Goal: Information Seeking & Learning: Learn about a topic

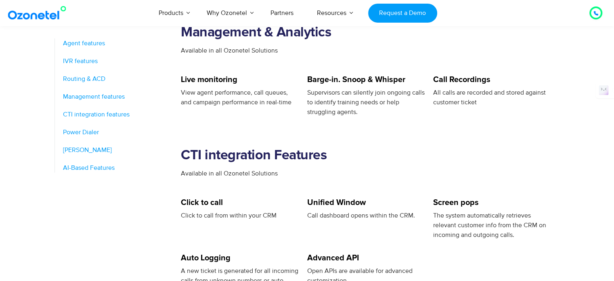
scroll to position [829, 0]
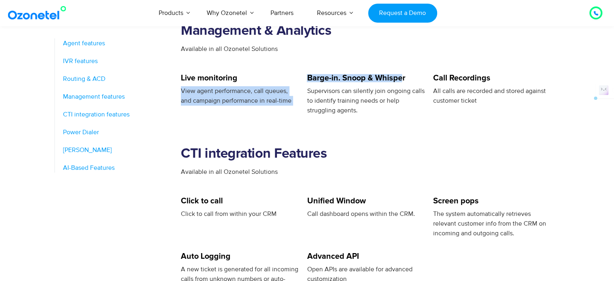
drag, startPoint x: 306, startPoint y: 74, endPoint x: 403, endPoint y: 82, distance: 98.1
click at [403, 82] on div "Live monitoring View agent performance, call queues, and campaign performance i…" at bounding box center [370, 97] width 379 height 46
click at [403, 82] on div "Barge-in. Snoop & Whisper" at bounding box center [366, 80] width 118 height 12
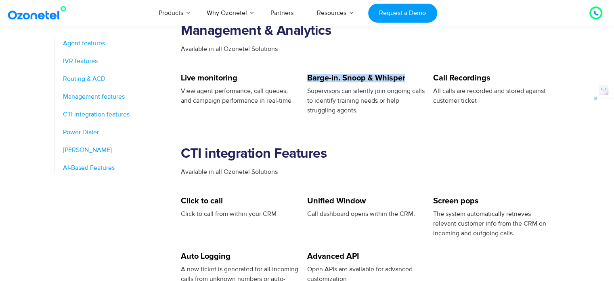
drag, startPoint x: 408, startPoint y: 78, endPoint x: 307, endPoint y: 75, distance: 101.0
click at [307, 75] on h5 "Barge-in. Snoop & Whisper" at bounding box center [366, 78] width 118 height 8
copy h5 "Barge-in. Snoop & Whisper"
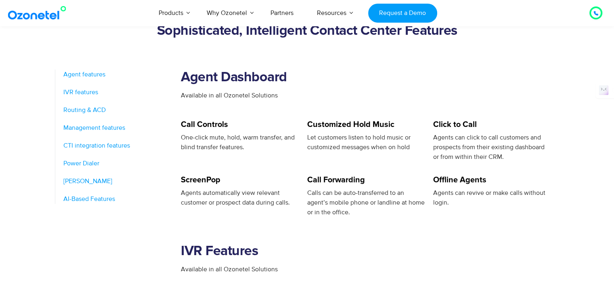
scroll to position [360, 0]
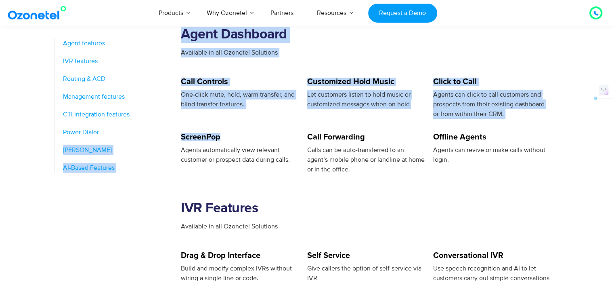
drag, startPoint x: 180, startPoint y: 139, endPoint x: 225, endPoint y: 139, distance: 44.8
click at [225, 139] on h5 "ScreenPop" at bounding box center [240, 137] width 118 height 8
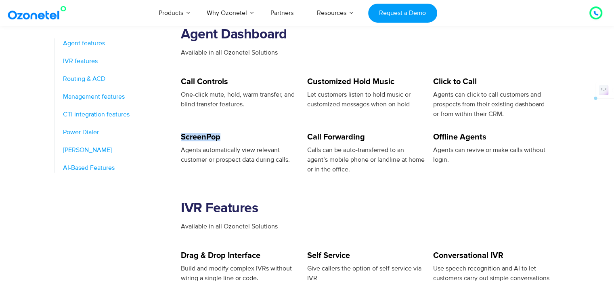
drag, startPoint x: 225, startPoint y: 139, endPoint x: 181, endPoint y: 136, distance: 43.7
click at [181, 136] on h5 "ScreenPop" at bounding box center [240, 137] width 118 height 8
copy h5 "ScreenPop"
drag, startPoint x: 370, startPoint y: 139, endPoint x: 308, endPoint y: 135, distance: 61.6
click at [308, 135] on h5 "Call Forwarding" at bounding box center [366, 137] width 118 height 8
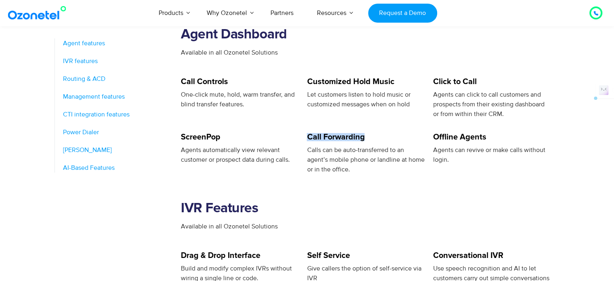
copy h5 "Call Forwarding"
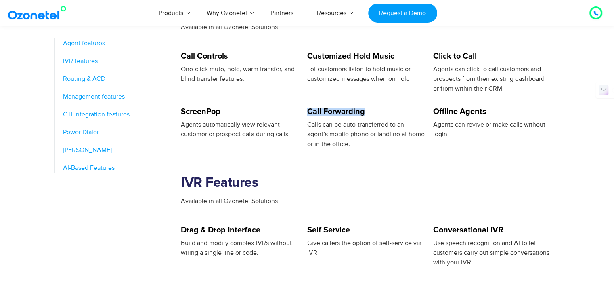
scroll to position [389, 0]
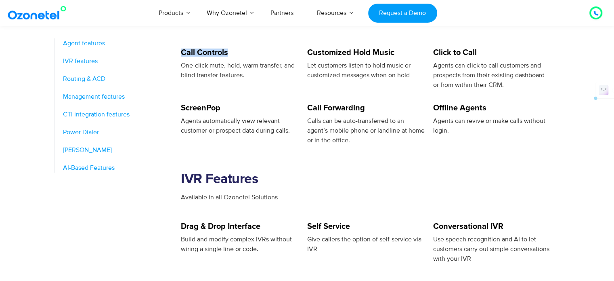
drag, startPoint x: 181, startPoint y: 52, endPoint x: 231, endPoint y: 55, distance: 49.8
click at [231, 55] on h5 "Call Controls" at bounding box center [240, 52] width 118 height 8
copy h5 "Call Controls"
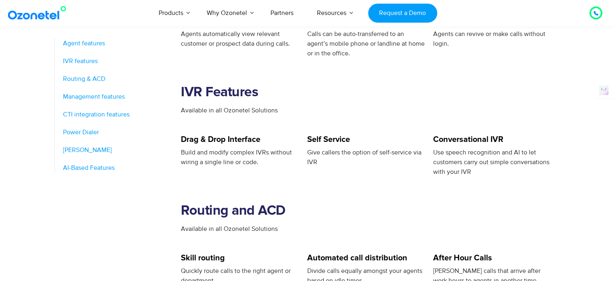
scroll to position [507, 0]
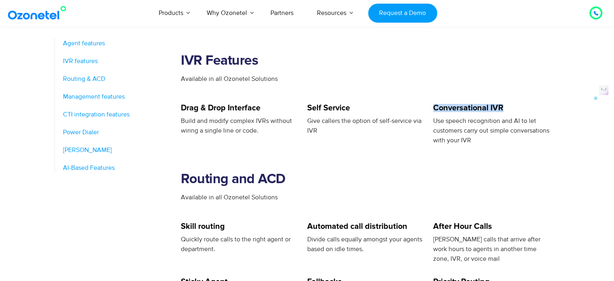
drag, startPoint x: 435, startPoint y: 108, endPoint x: 506, endPoint y: 108, distance: 71.1
click at [506, 108] on h5 "Conversational IVR" at bounding box center [492, 108] width 118 height 8
copy h5 "Conversational IVR"
drag, startPoint x: 182, startPoint y: 107, endPoint x: 260, endPoint y: 113, distance: 78.6
click at [260, 113] on div "Drag & Drop Interface" at bounding box center [240, 110] width 118 height 12
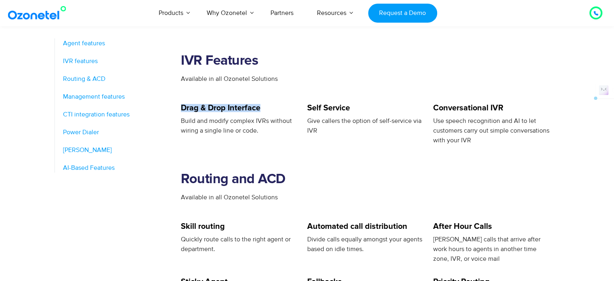
copy h5 "Drag & Drop Interface"
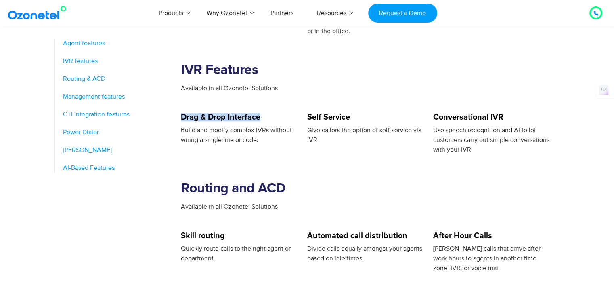
scroll to position [584, 0]
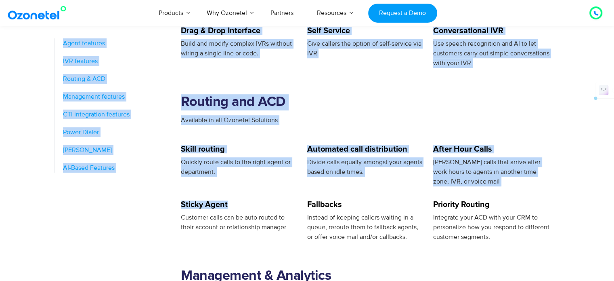
drag, startPoint x: 180, startPoint y: 204, endPoint x: 230, endPoint y: 204, distance: 50.1
click at [230, 204] on h5 "Sticky Agent" at bounding box center [240, 204] width 118 height 8
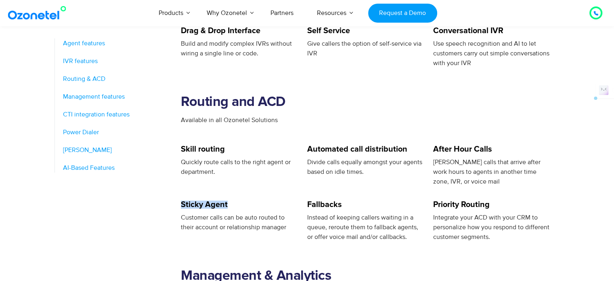
drag, startPoint x: 230, startPoint y: 204, endPoint x: 181, endPoint y: 202, distance: 48.9
click at [181, 202] on h5 "Sticky Agent" at bounding box center [240, 204] width 118 height 8
copy h5 "Sticky Agent"
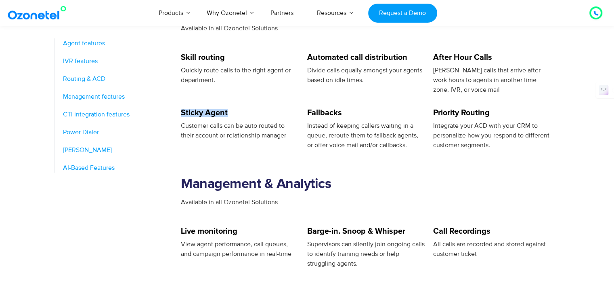
scroll to position [677, 0]
click at [322, 114] on h5 "Fallbacks" at bounding box center [366, 112] width 118 height 8
copy h5 "Fallbacks"
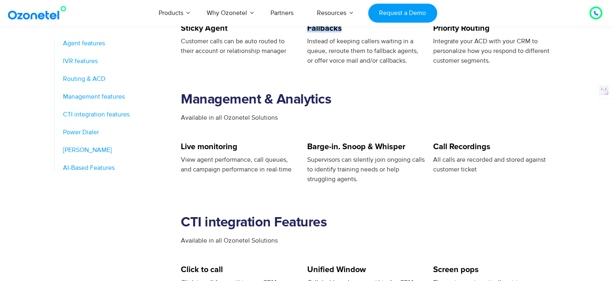
scroll to position [803, 0]
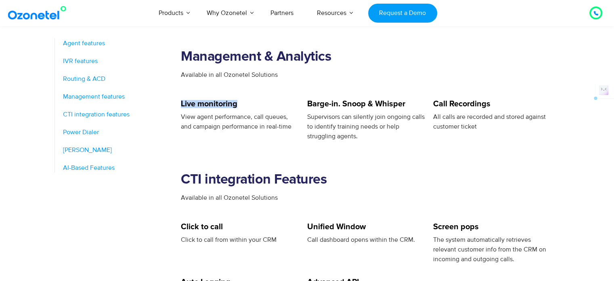
drag, startPoint x: 245, startPoint y: 107, endPoint x: 182, endPoint y: 105, distance: 63.4
click at [182, 105] on h5 "Live monitoring" at bounding box center [240, 104] width 118 height 8
copy h5 "Live monitoring"
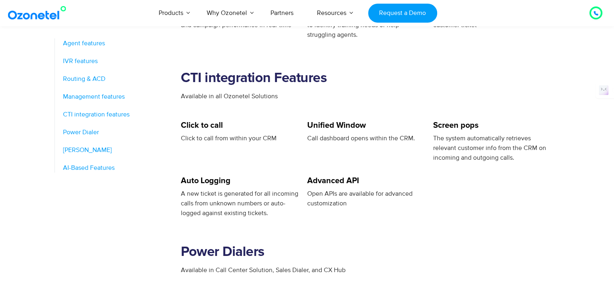
scroll to position [940, 0]
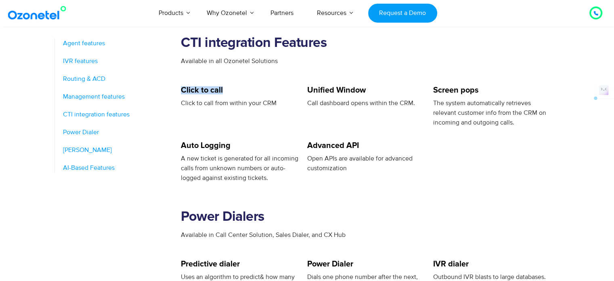
drag, startPoint x: 226, startPoint y: 90, endPoint x: 181, endPoint y: 92, distance: 45.3
click at [181, 92] on h5 "Click to call" at bounding box center [240, 90] width 118 height 8
copy h5 "Click to call"
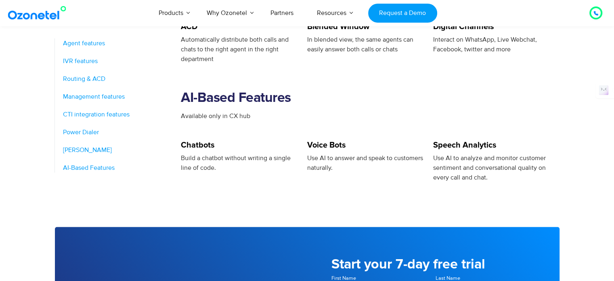
scroll to position [1296, 0]
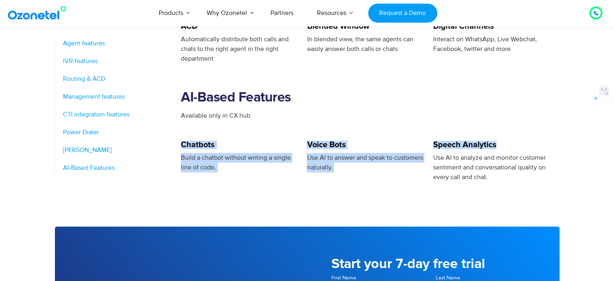
drag, startPoint x: 500, startPoint y: 145, endPoint x: 439, endPoint y: 135, distance: 61.4
click at [439, 135] on div "Available only in CX hub" at bounding box center [370, 126] width 379 height 30
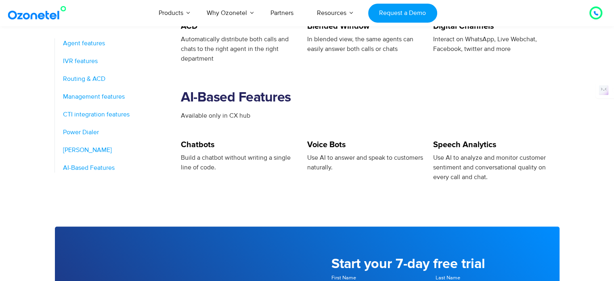
click at [431, 134] on div "Available only in CX hub" at bounding box center [370, 126] width 379 height 30
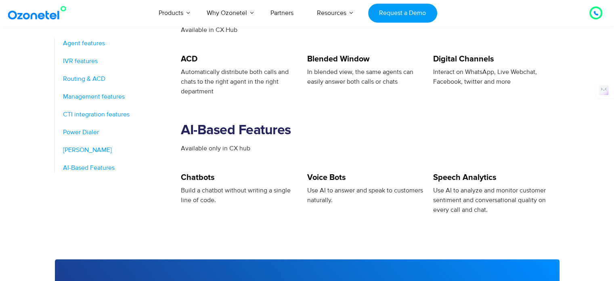
scroll to position [1261, 0]
